Goal: Information Seeking & Learning: Learn about a topic

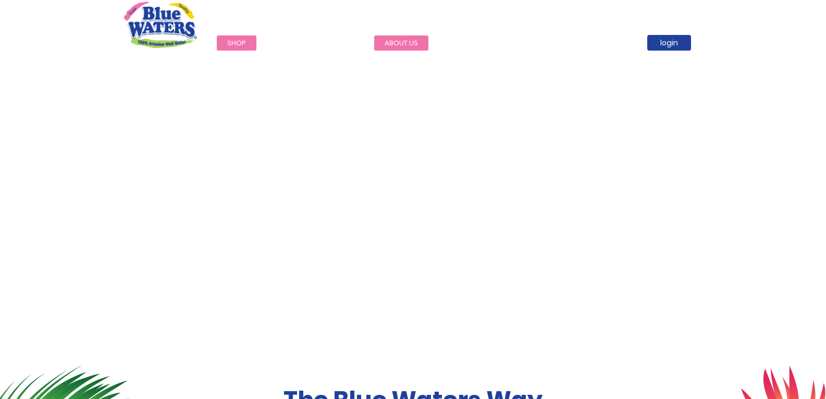
click at [385, 40] on link "about us" at bounding box center [401, 42] width 54 height 15
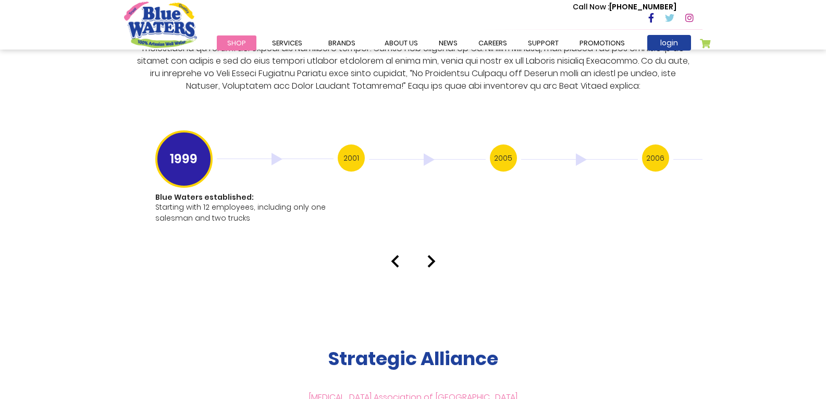
scroll to position [2043, 0]
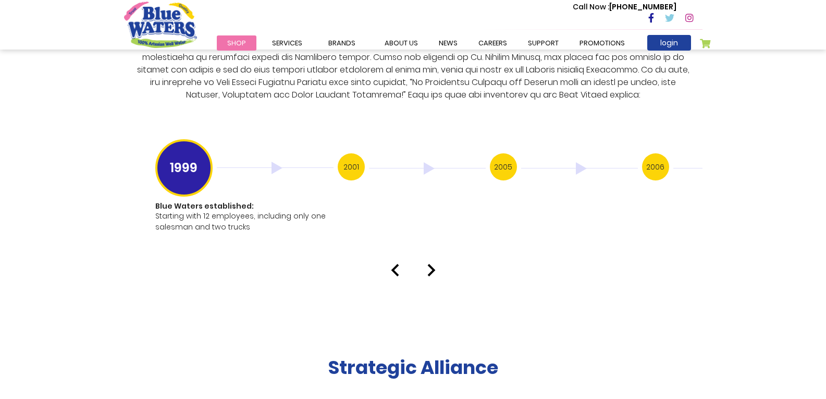
drag, startPoint x: 437, startPoint y: 257, endPoint x: 430, endPoint y: 257, distance: 6.8
click at [430, 264] on div at bounding box center [413, 270] width 594 height 13
click at [430, 264] on img at bounding box center [431, 270] width 8 height 13
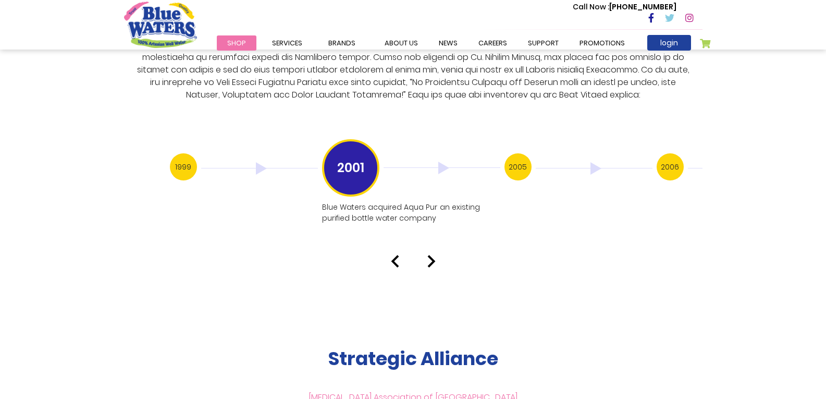
click at [431, 255] on img at bounding box center [431, 261] width 8 height 13
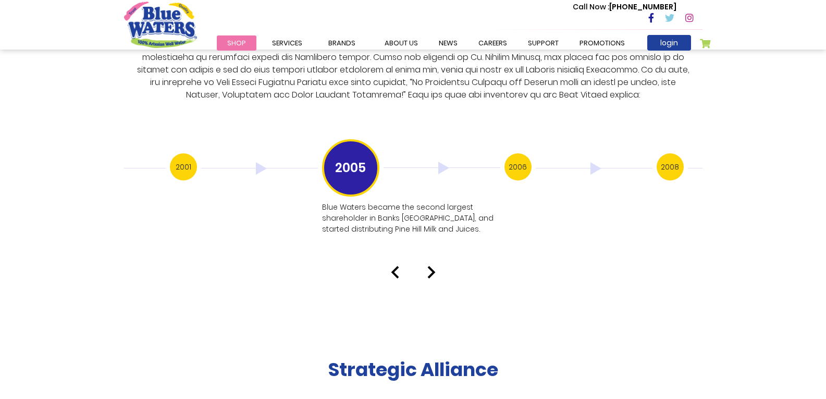
click at [431, 252] on div "Our History 1999 Blue Waters established: Starting with 12 employees, including…" at bounding box center [413, 68] width 826 height 419
click at [431, 266] on img at bounding box center [431, 272] width 8 height 13
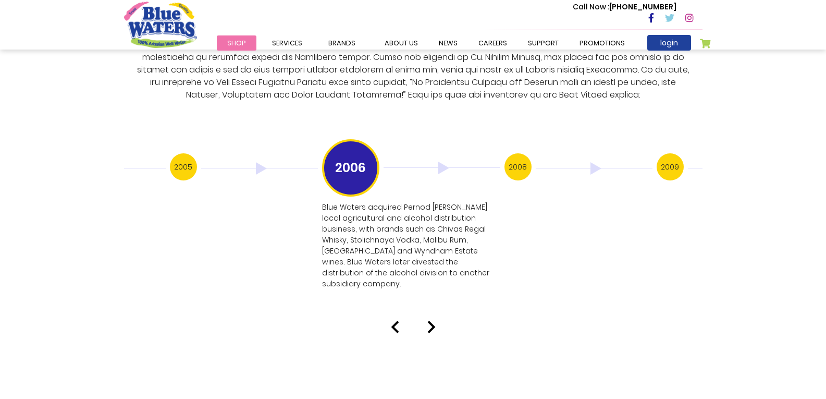
click at [429, 320] on img at bounding box center [431, 326] width 8 height 13
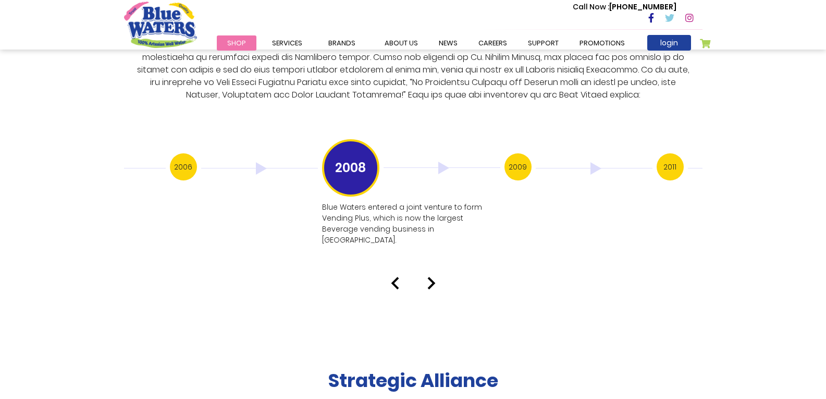
click at [430, 277] on img at bounding box center [431, 283] width 8 height 13
click at [395, 277] on img at bounding box center [395, 283] width 8 height 13
click at [431, 277] on img at bounding box center [431, 283] width 8 height 13
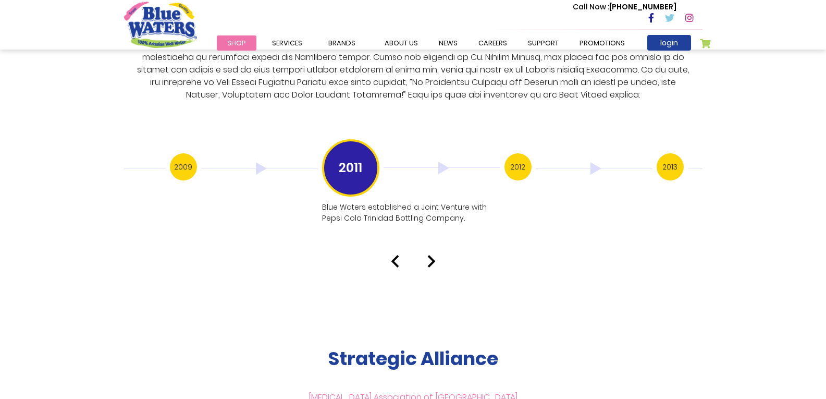
click at [392, 255] on img at bounding box center [395, 261] width 8 height 13
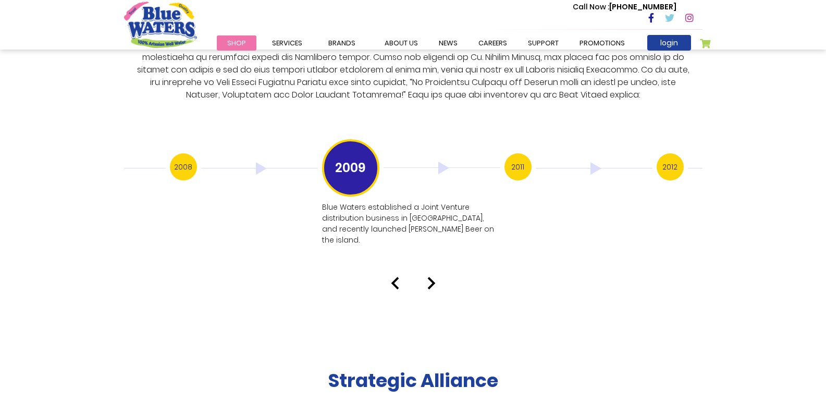
click at [430, 277] on img at bounding box center [431, 283] width 8 height 13
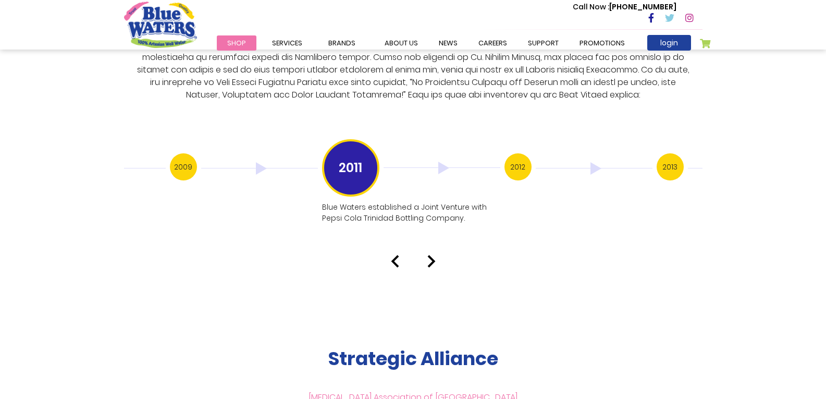
click at [431, 255] on img at bounding box center [431, 261] width 8 height 13
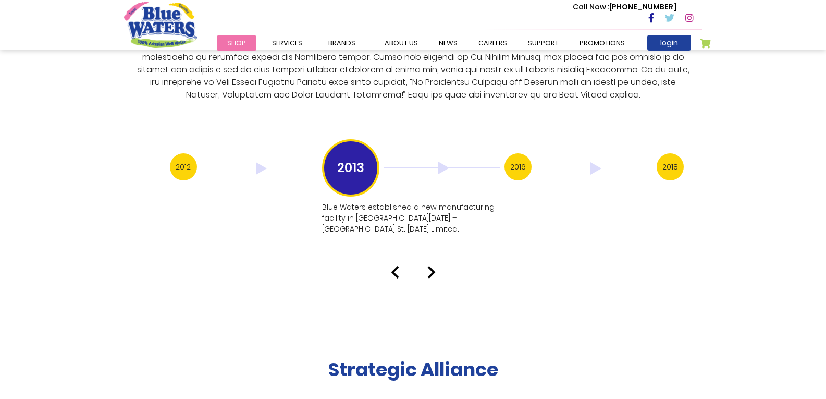
click at [391, 266] on img at bounding box center [395, 272] width 8 height 13
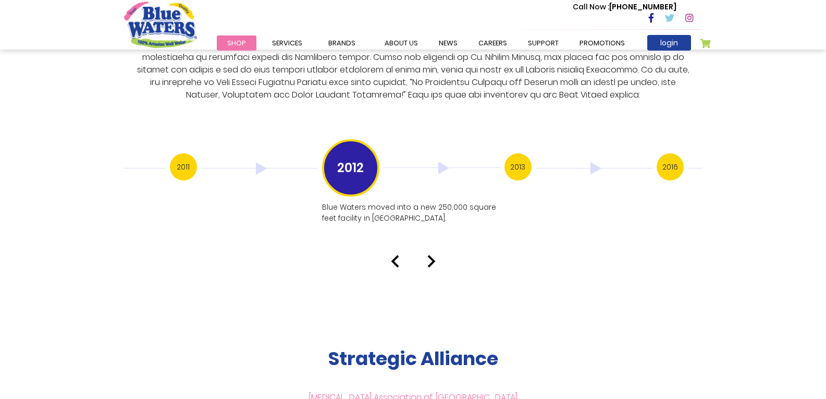
click at [430, 255] on img at bounding box center [431, 261] width 8 height 13
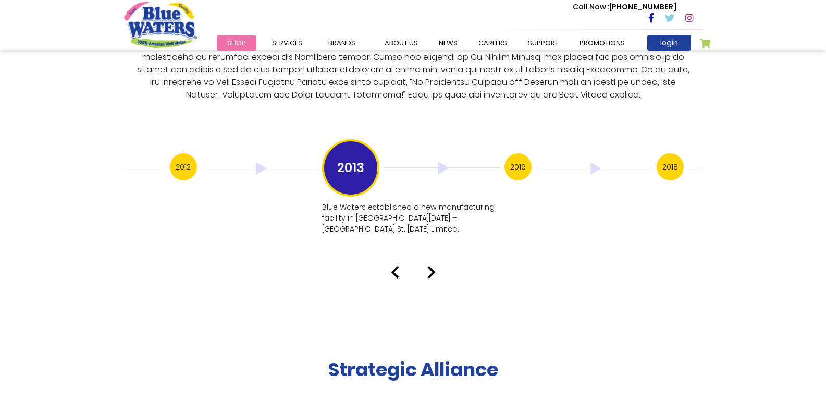
click at [430, 266] on img at bounding box center [431, 272] width 8 height 13
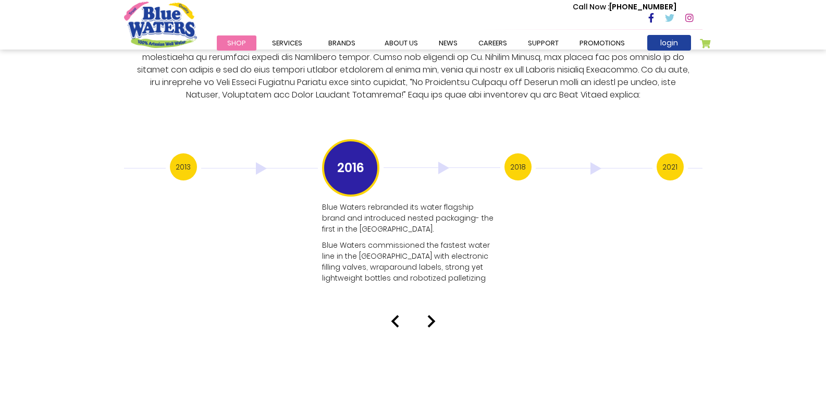
click at [431, 315] on img at bounding box center [431, 321] width 8 height 13
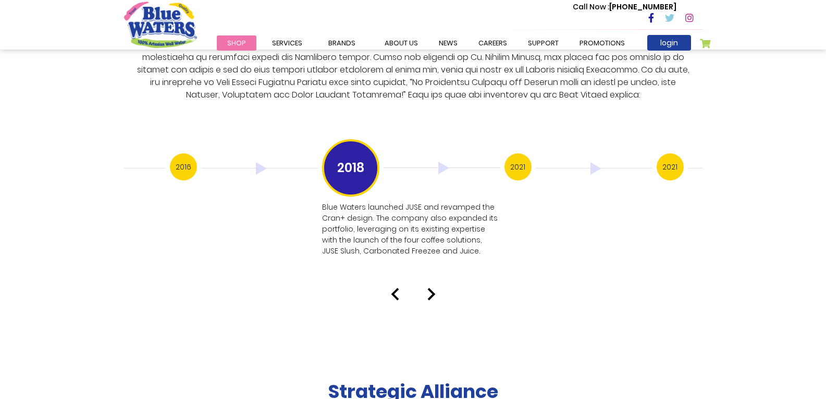
drag, startPoint x: 439, startPoint y: 277, endPoint x: 434, endPoint y: 280, distance: 6.3
click at [434, 288] on div at bounding box center [413, 294] width 594 height 13
click at [434, 288] on img at bounding box center [431, 294] width 8 height 13
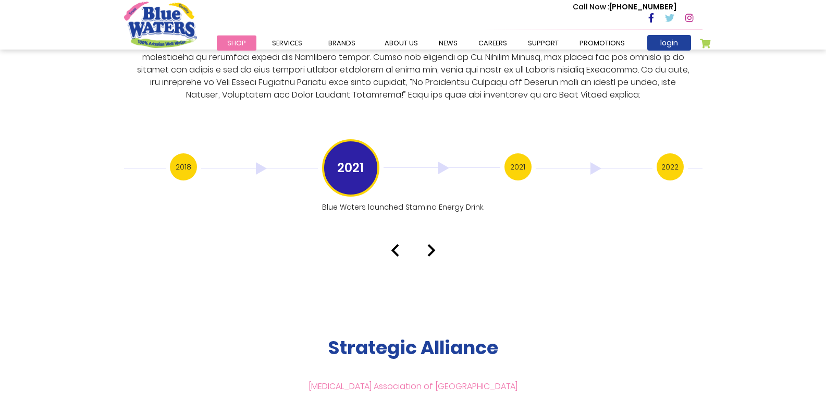
click at [432, 244] on img at bounding box center [431, 250] width 8 height 13
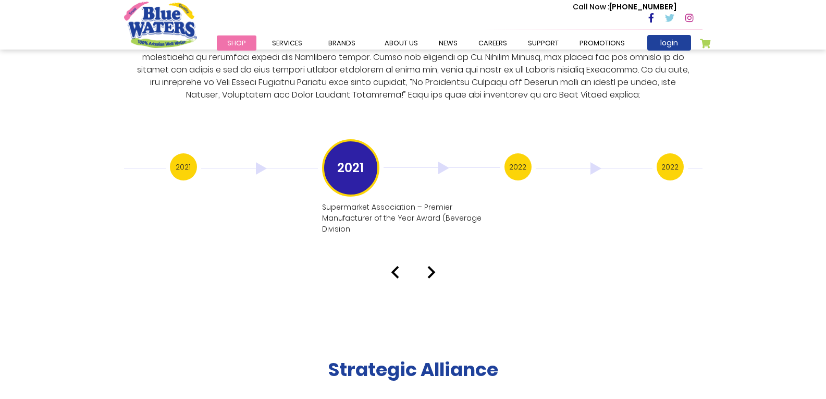
click at [429, 254] on div "Our History 1999 Blue Waters established: Starting with 12 employees, including…" at bounding box center [413, 68] width 826 height 419
click at [429, 266] on img at bounding box center [431, 272] width 8 height 13
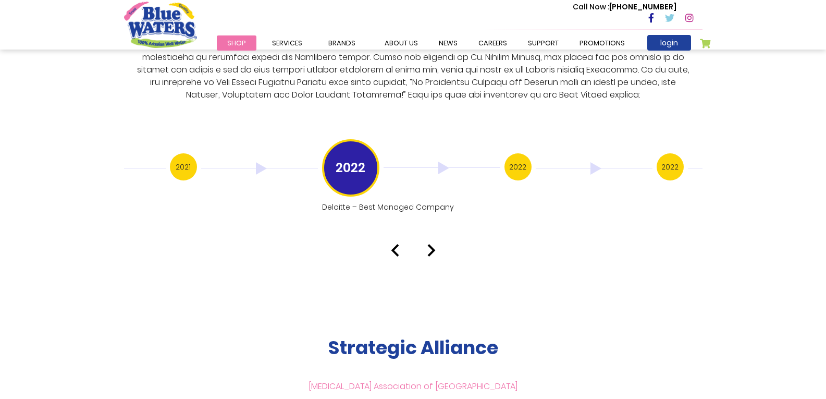
click at [431, 244] on img at bounding box center [431, 250] width 8 height 13
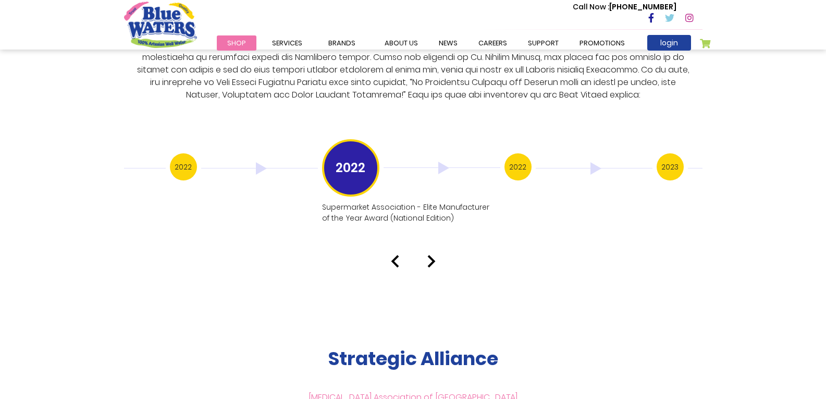
click at [431, 239] on div "Our History 1999 Blue Waters established: Starting with 12 employees, including…" at bounding box center [413, 63] width 826 height 409
click at [430, 255] on img at bounding box center [431, 261] width 8 height 13
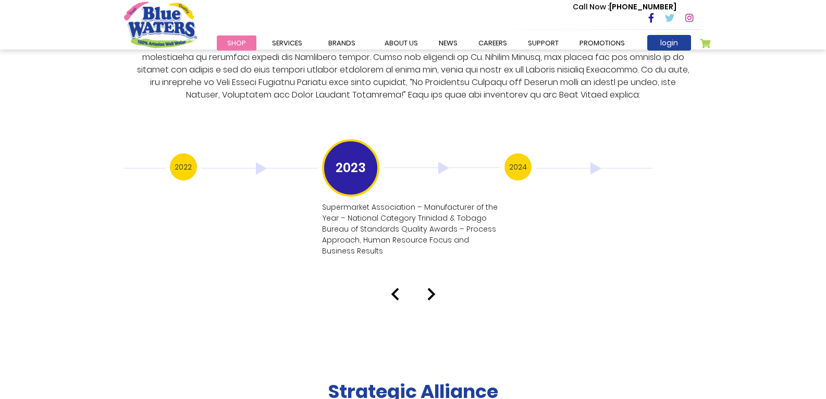
click at [429, 288] on img at bounding box center [431, 294] width 8 height 13
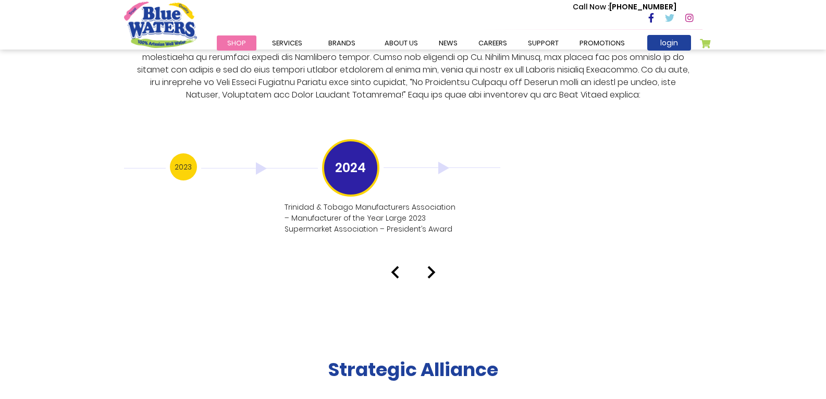
click at [433, 266] on img at bounding box center [431, 272] width 8 height 13
click at [435, 266] on img at bounding box center [431, 272] width 8 height 13
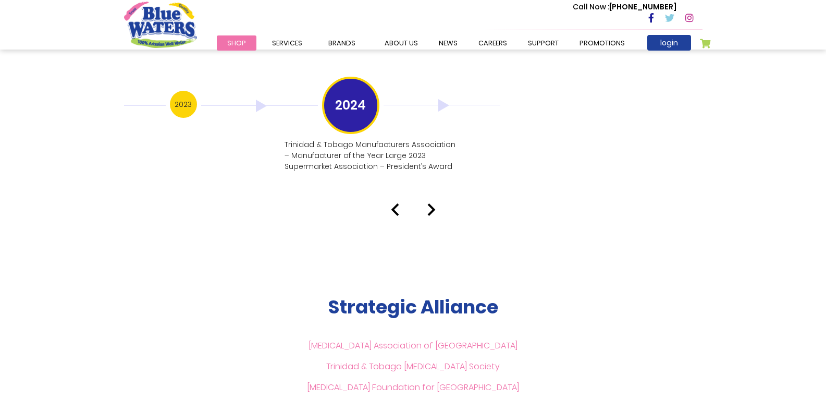
scroll to position [2084, 0]
